Goal: Task Accomplishment & Management: Manage account settings

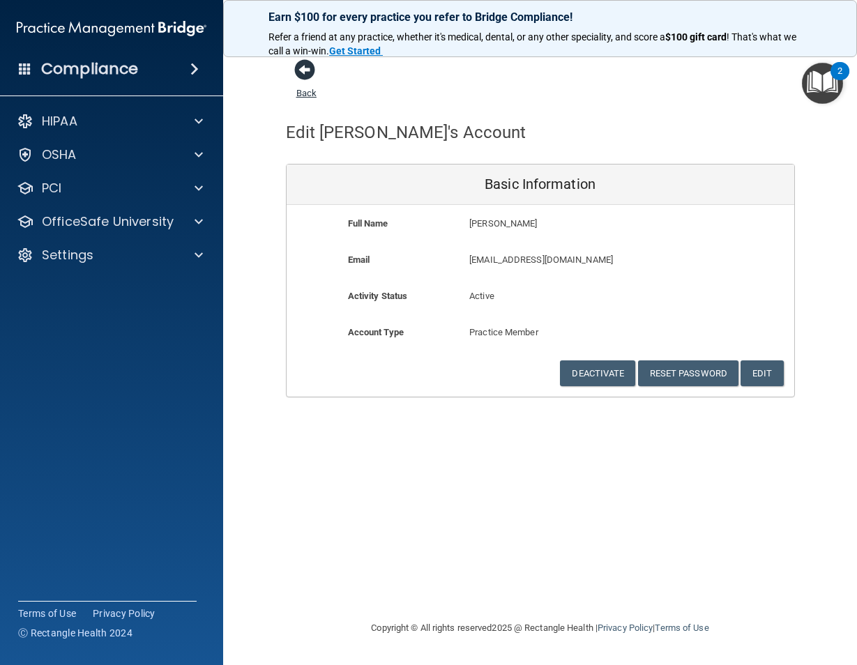
click at [300, 74] on span at bounding box center [304, 69] width 21 height 21
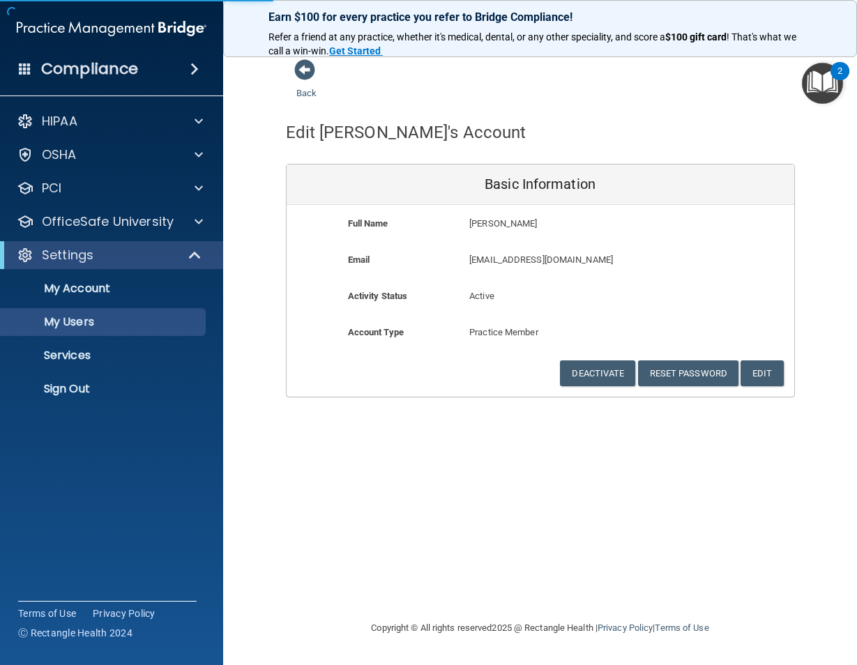
select select "20"
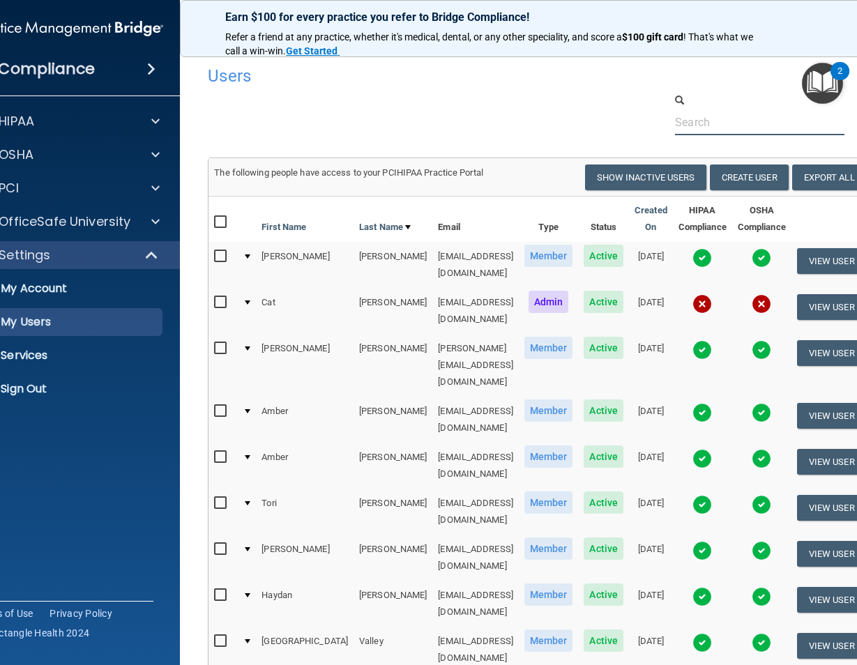
click at [705, 124] on input "text" at bounding box center [759, 122] width 169 height 26
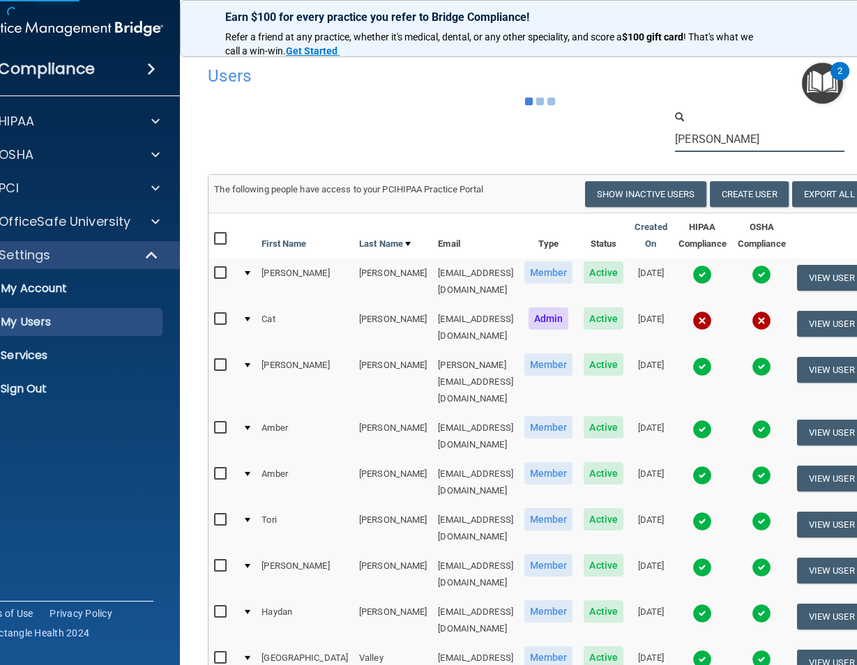
type input "[PERSON_NAME]"
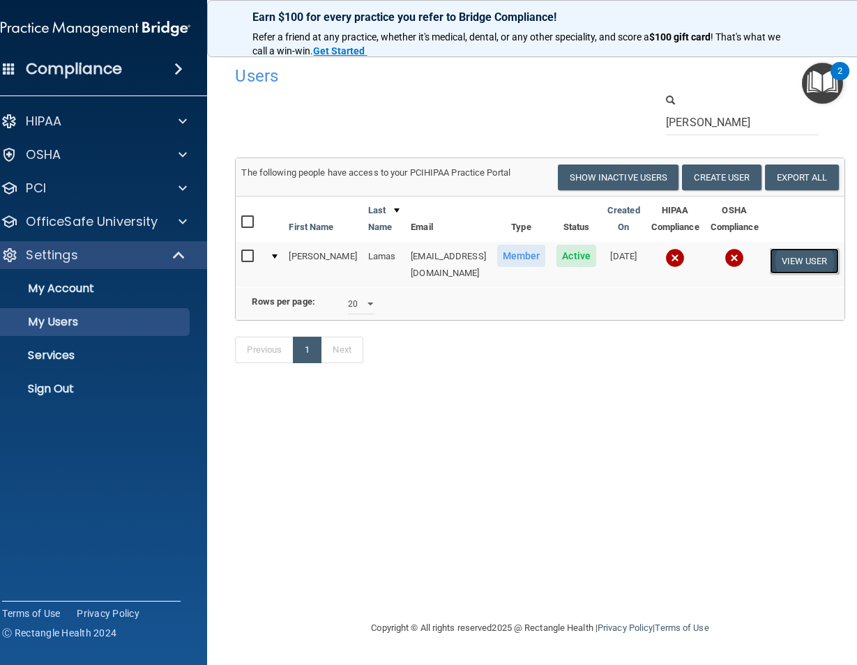
click at [784, 274] on button "View User" at bounding box center [804, 261] width 69 height 26
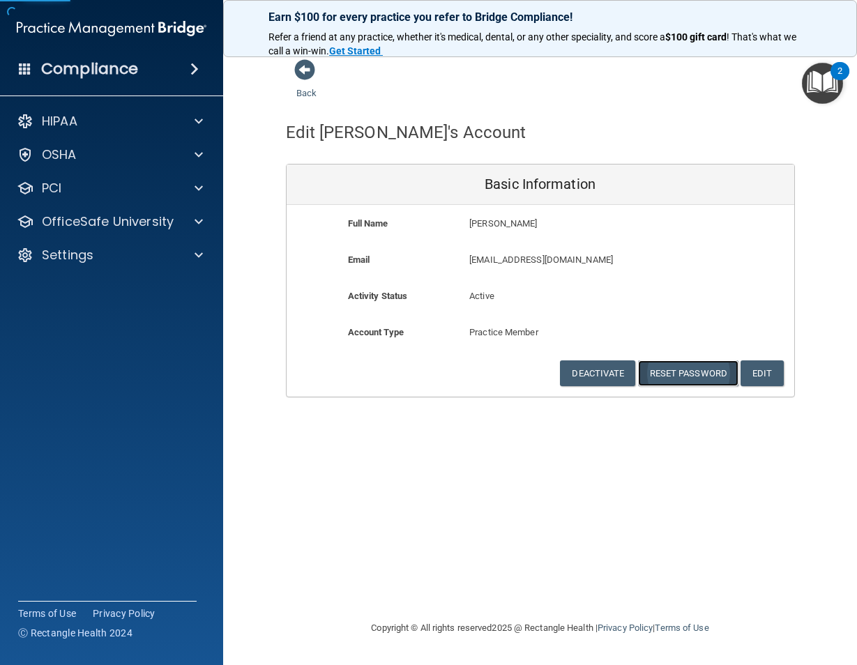
click at [685, 370] on button "Reset Password" at bounding box center [688, 373] width 100 height 26
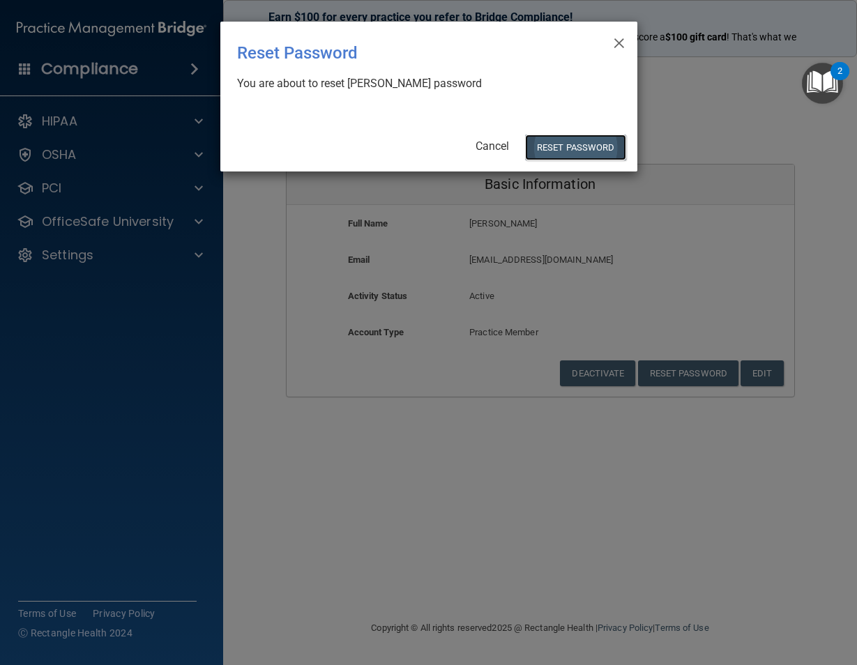
click at [583, 142] on button "Reset Password" at bounding box center [575, 148] width 100 height 26
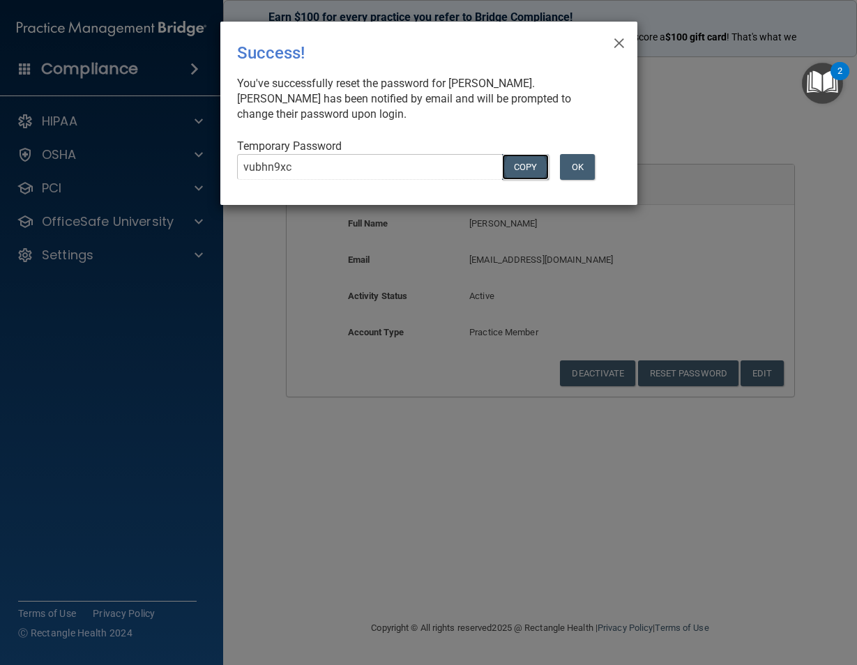
click at [518, 167] on button "COPY" at bounding box center [525, 167] width 46 height 26
click at [586, 169] on button "OK" at bounding box center [577, 167] width 35 height 26
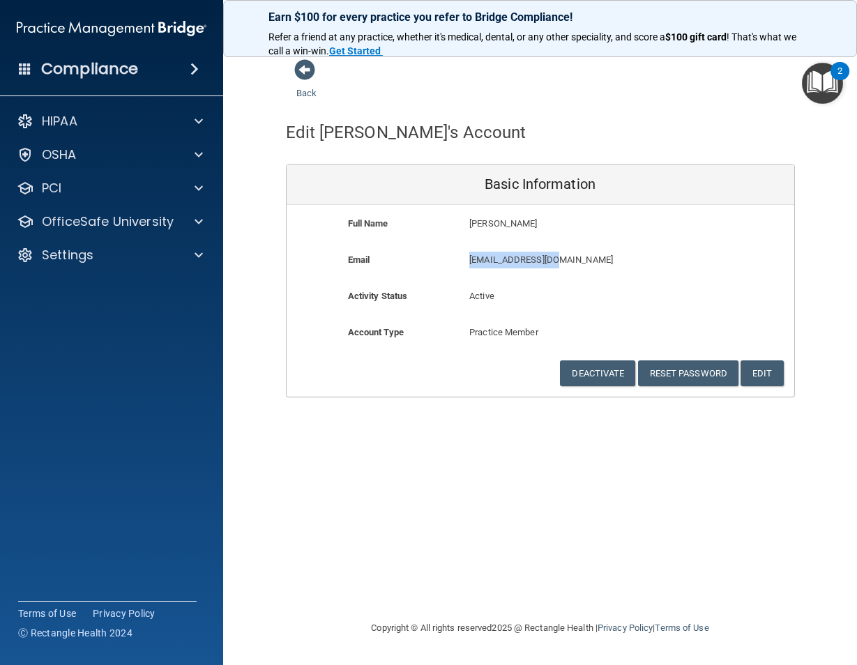
drag, startPoint x: 563, startPoint y: 259, endPoint x: 460, endPoint y: 267, distance: 102.8
click at [460, 267] on div "[EMAIL_ADDRESS][DOMAIN_NAME] [EMAIL_ADDRESS][DOMAIN_NAME]" at bounding box center [580, 265] width 243 height 26
drag, startPoint x: 460, startPoint y: 267, endPoint x: 480, endPoint y: 264, distance: 20.4
copy p "[EMAIL_ADDRESS][DOMAIN_NAME]"
